Goal: Task Accomplishment & Management: Use online tool/utility

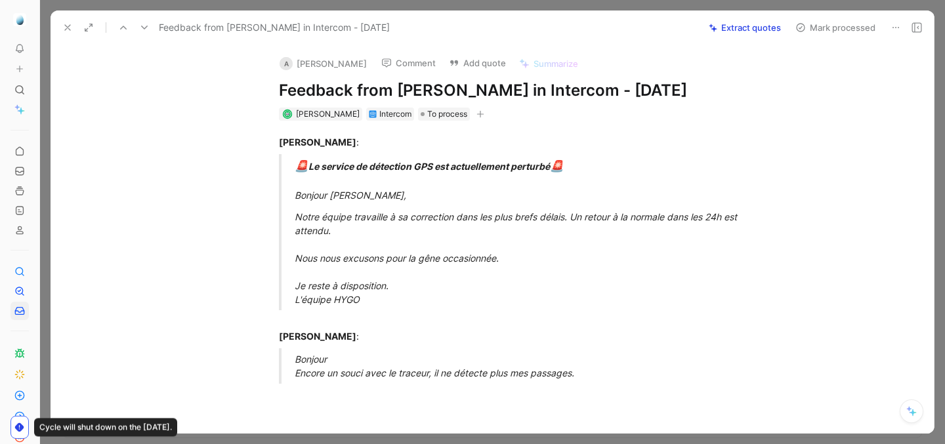
click at [73, 27] on button at bounding box center [67, 27] width 18 height 18
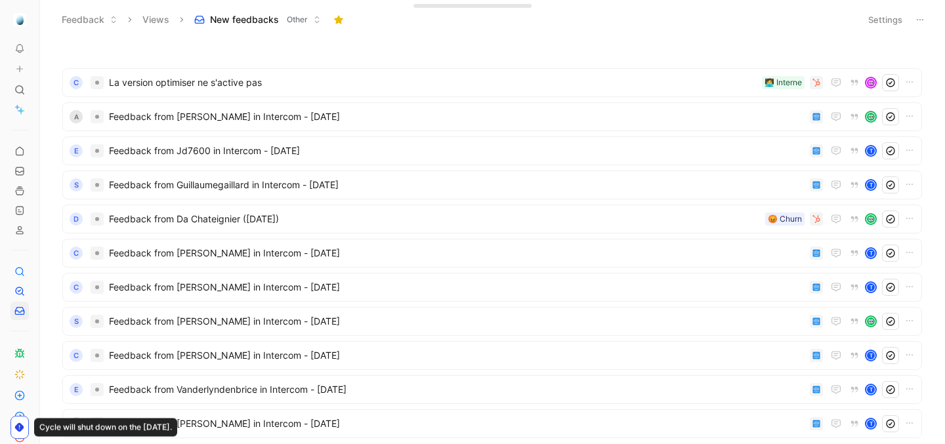
click at [42, 29] on header "Feedback Views New feedbacks Other Settings" at bounding box center [492, 19] width 905 height 39
click at [42, 21] on icon at bounding box center [43, 19] width 11 height 11
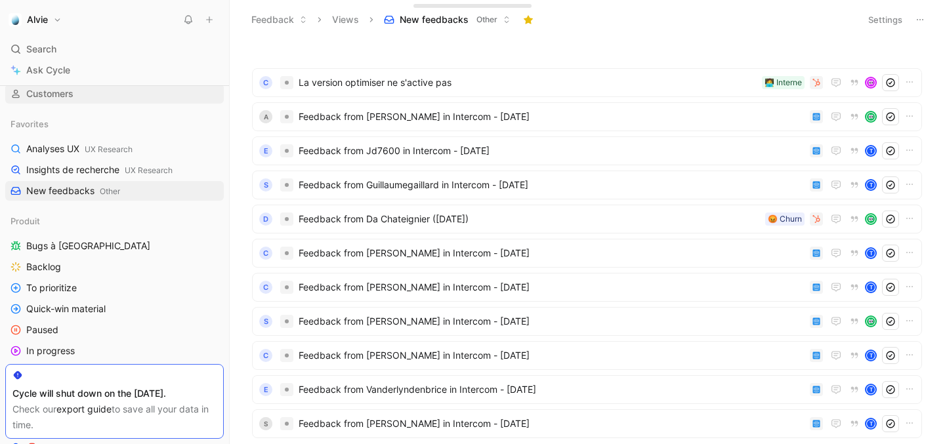
scroll to position [198, 0]
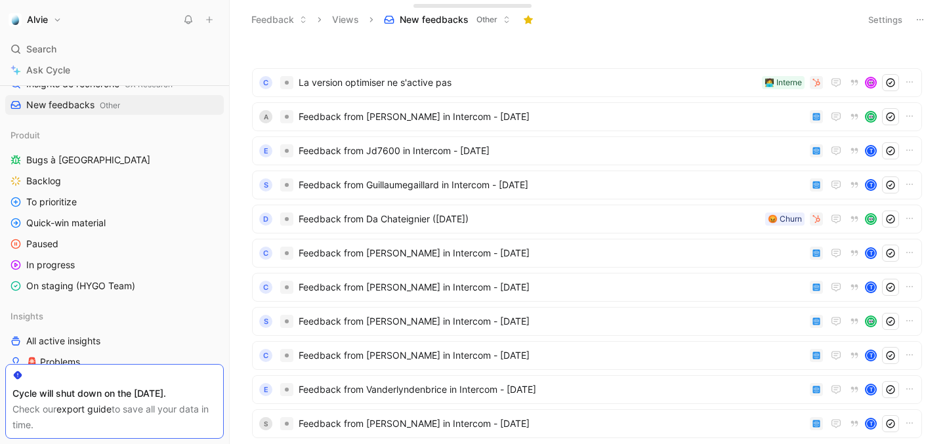
click at [93, 408] on link "export guide" at bounding box center [83, 409] width 55 height 11
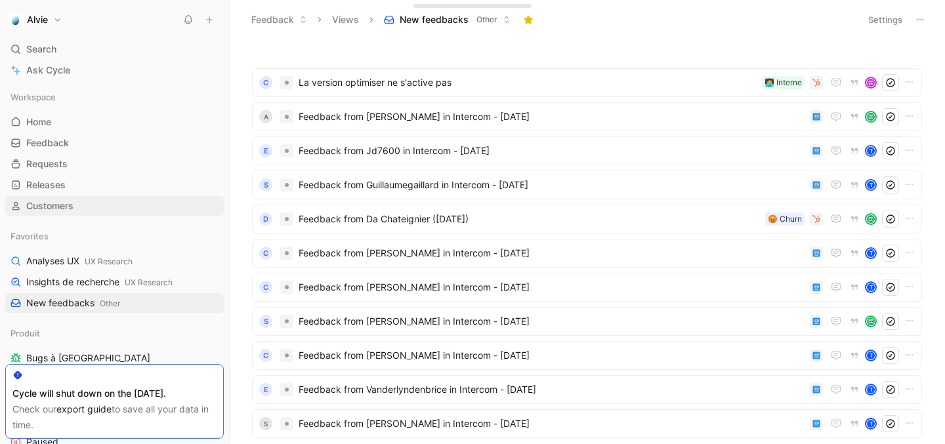
click at [82, 200] on link "Customers" at bounding box center [114, 206] width 219 height 20
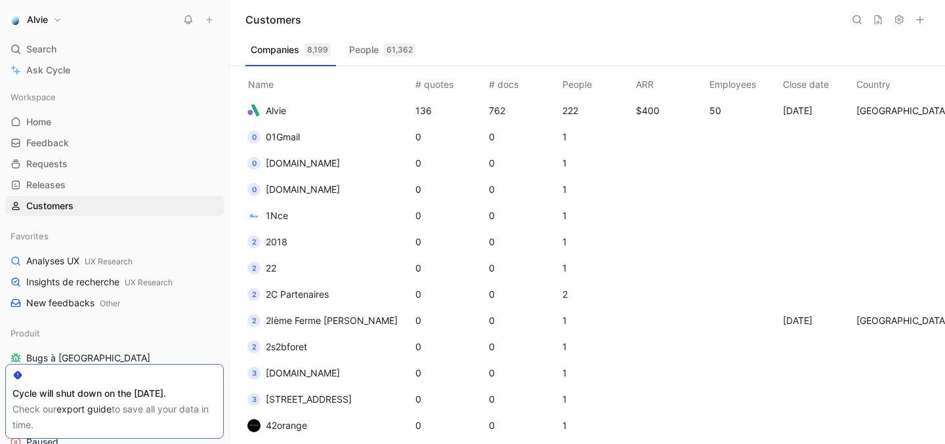
click at [798, 48] on div "Companies 8,199 People 61,362" at bounding box center [588, 52] width 684 height 26
click at [878, 21] on icon at bounding box center [877, 19] width 7 height 9
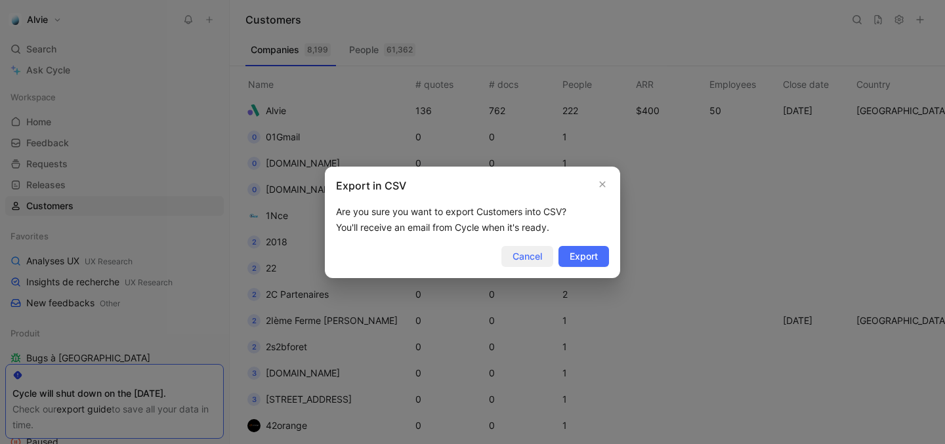
click at [518, 246] on button "Cancel" at bounding box center [528, 256] width 52 height 21
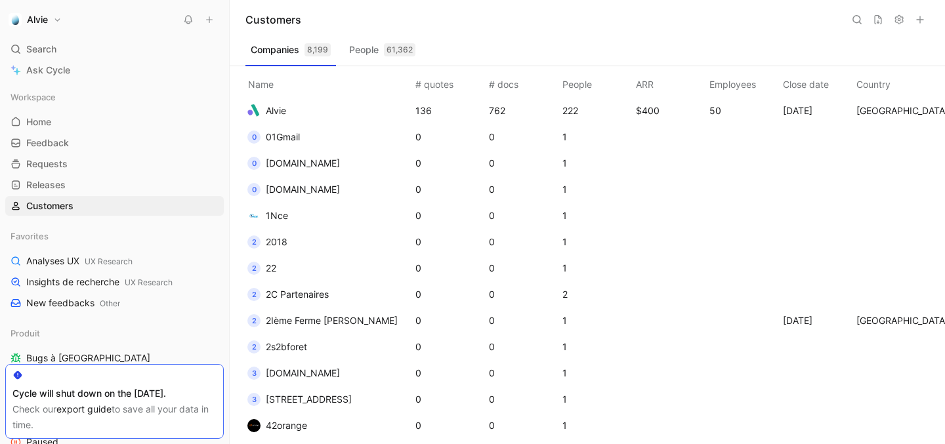
click at [395, 56] on button "People 61,362" at bounding box center [382, 49] width 77 height 21
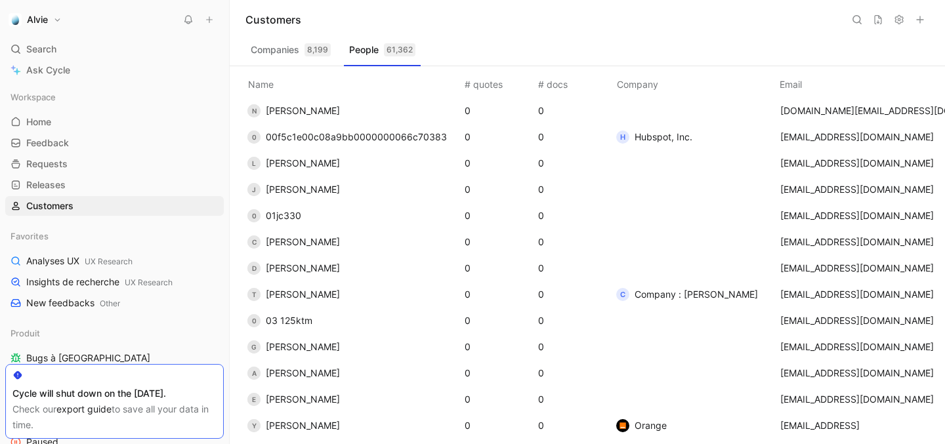
click at [886, 20] on button at bounding box center [878, 20] width 18 height 18
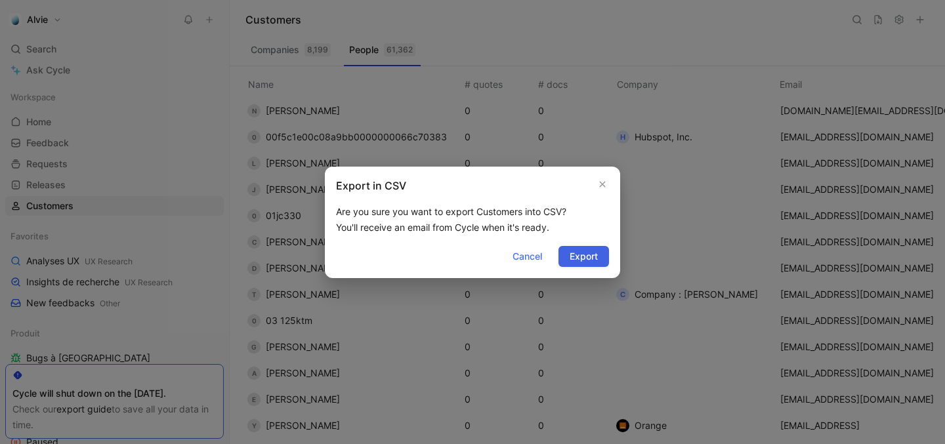
click at [588, 253] on span "Export" at bounding box center [584, 257] width 28 height 16
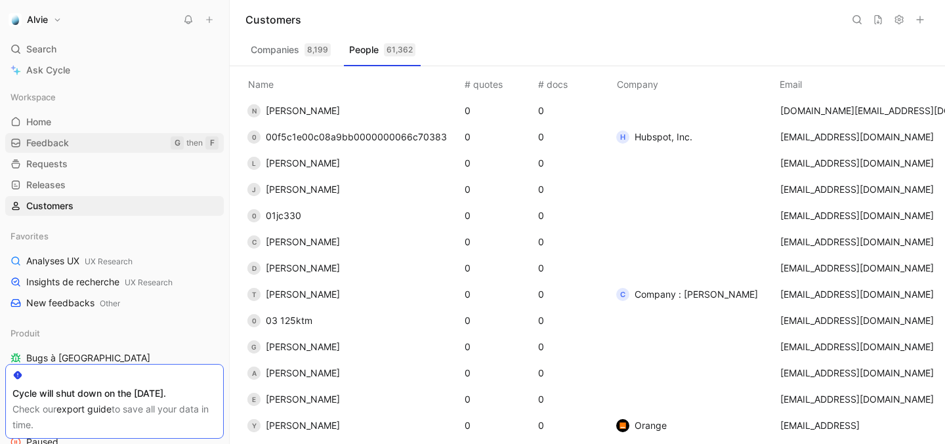
click at [132, 145] on link "Feedback G then F" at bounding box center [114, 143] width 219 height 20
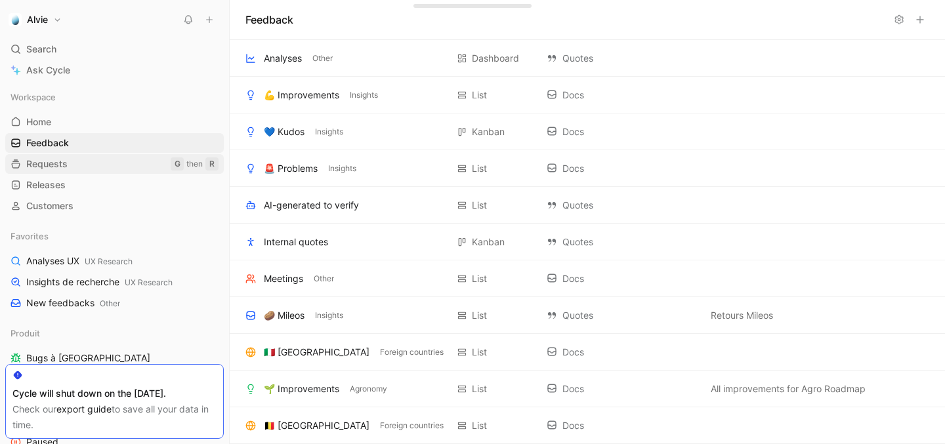
click at [123, 162] on link "Requests G then R" at bounding box center [114, 164] width 219 height 20
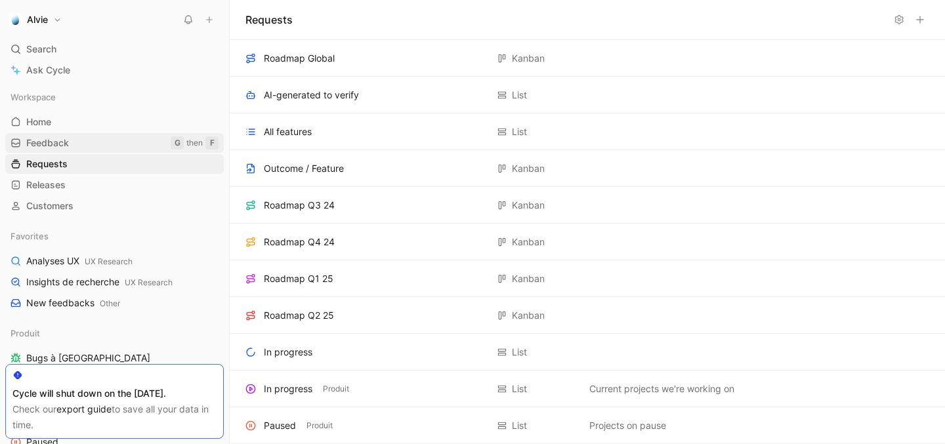
click at [125, 144] on link "Feedback G then F" at bounding box center [114, 143] width 219 height 20
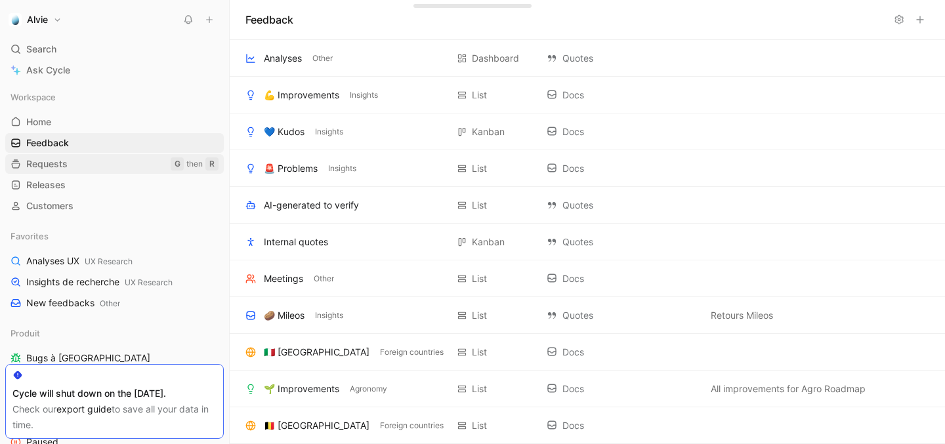
click at [115, 158] on link "Requests G then R" at bounding box center [114, 164] width 219 height 20
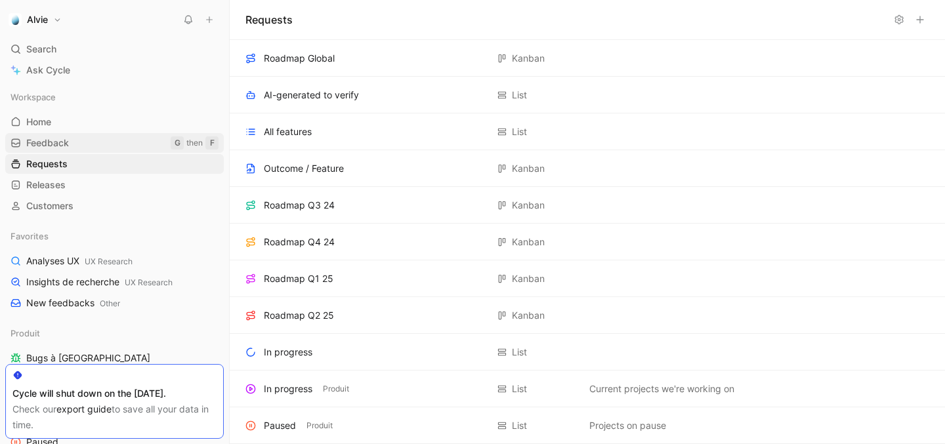
click at [119, 149] on link "Feedback G then F" at bounding box center [114, 143] width 219 height 20
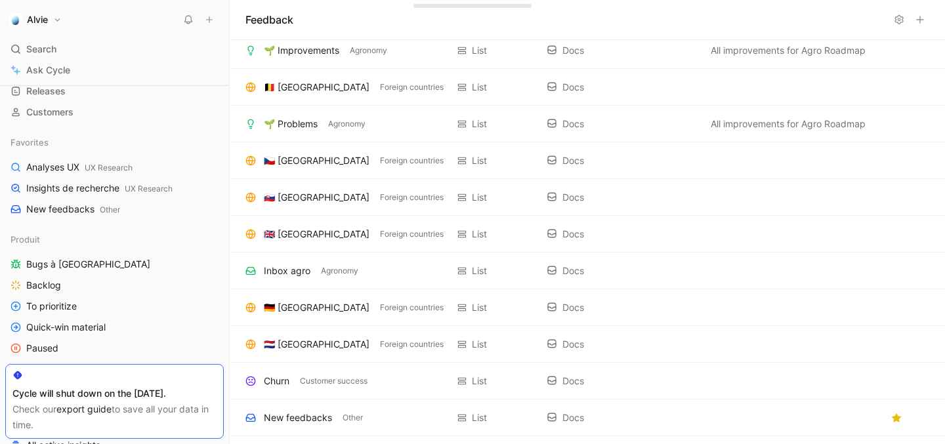
scroll to position [423, 0]
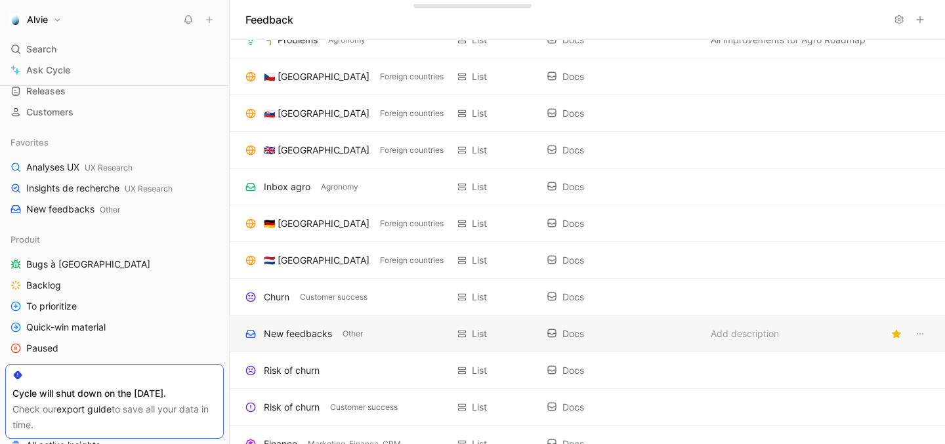
click at [301, 332] on div "New feedbacks" at bounding box center [298, 334] width 68 height 16
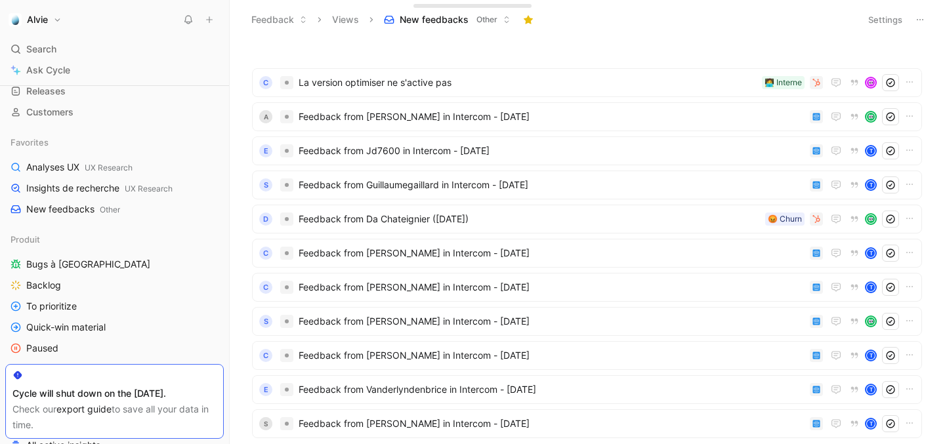
click at [889, 26] on button "Settings" at bounding box center [886, 20] width 46 height 18
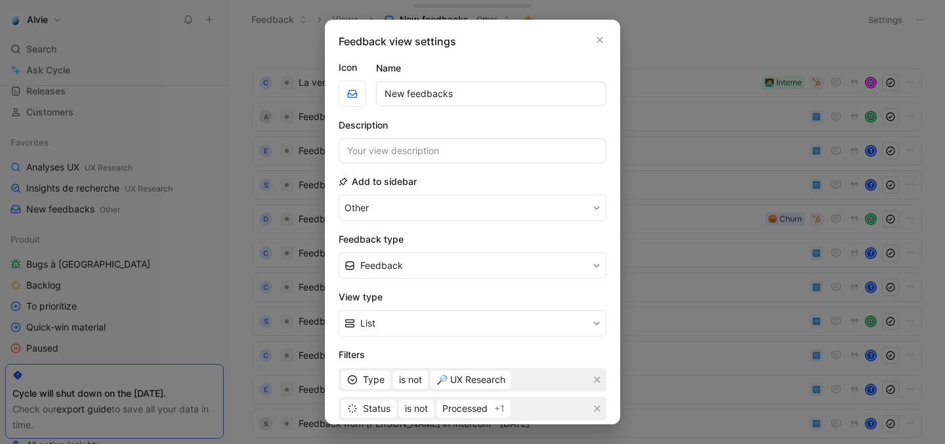
click at [611, 45] on div "Feedback view settings Icon Name New feedbacks Description Add to sidebar Other…" at bounding box center [472, 222] width 295 height 405
click at [601, 45] on icon "button" at bounding box center [600, 40] width 8 height 11
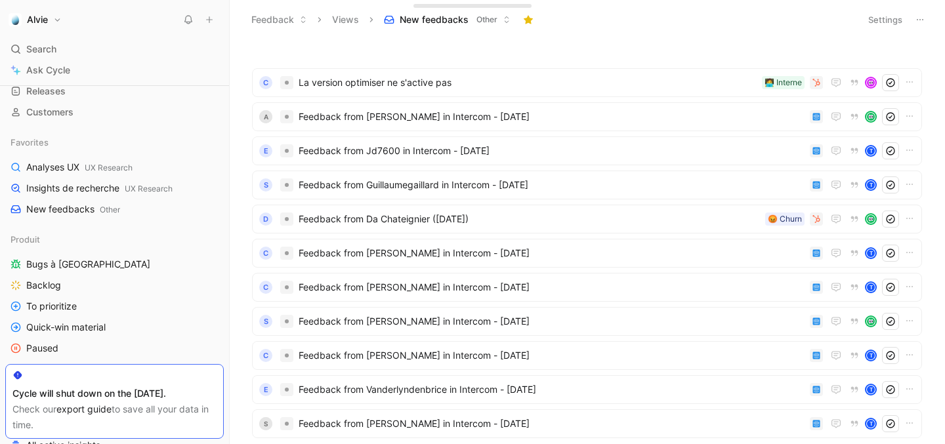
click at [911, 12] on button at bounding box center [920, 20] width 18 height 18
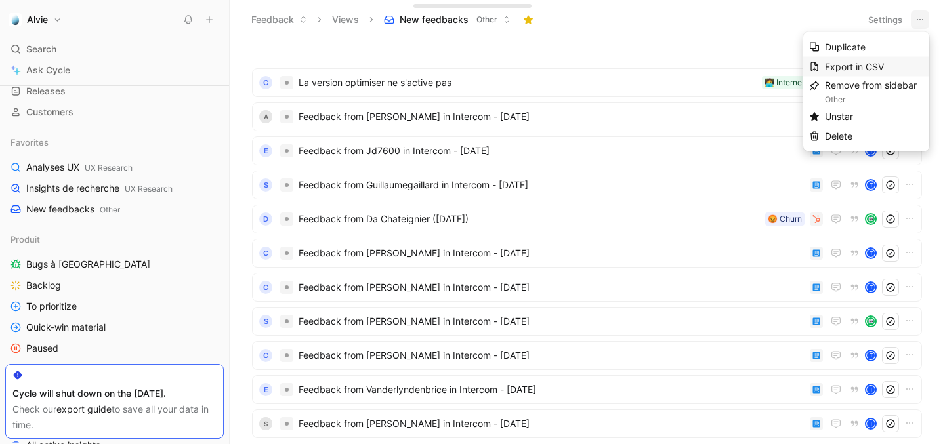
click at [858, 65] on span "Export in CSV" at bounding box center [854, 66] width 59 height 11
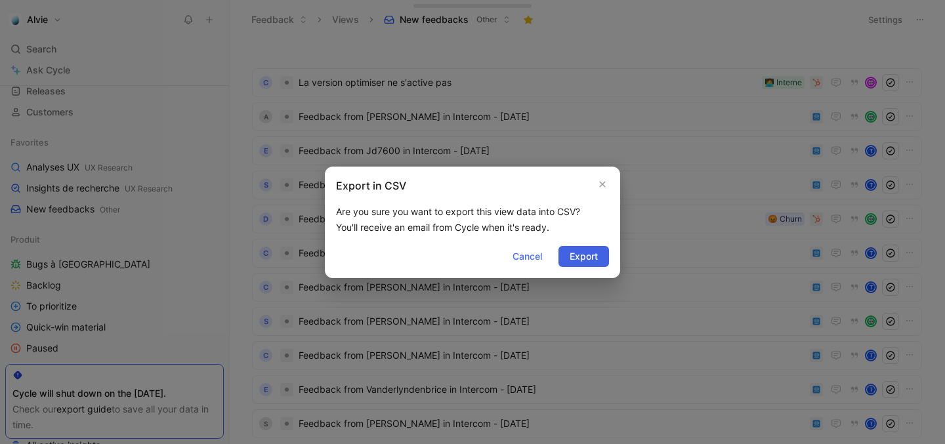
click at [591, 266] on button "Export" at bounding box center [584, 256] width 51 height 21
